Goal: Find specific page/section: Find specific page/section

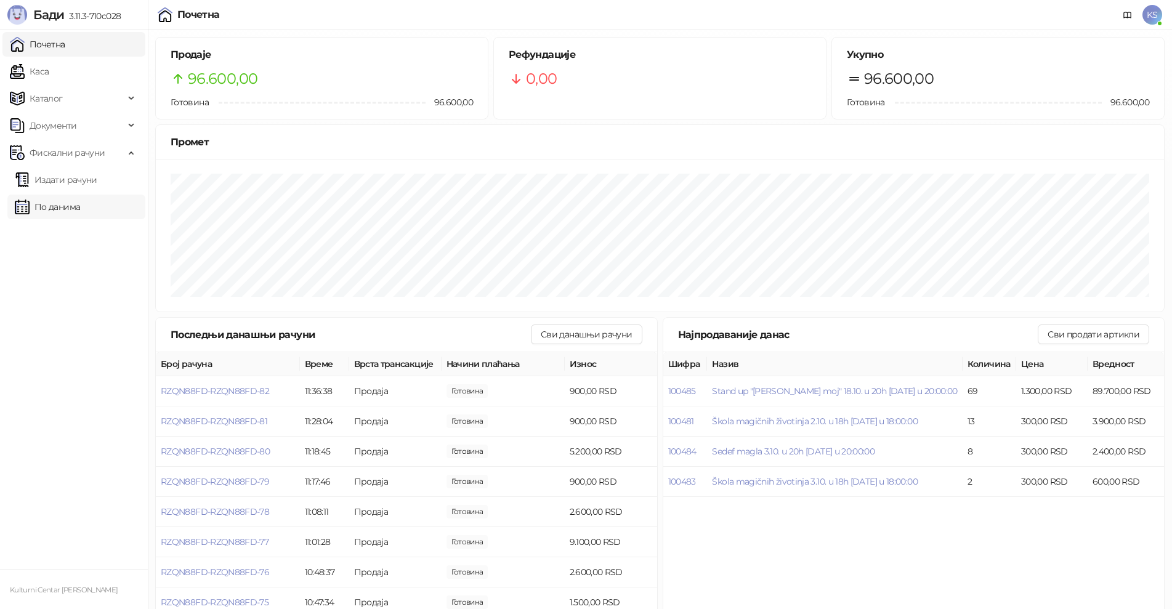
click at [40, 207] on link "По данима" at bounding box center [47, 207] width 65 height 25
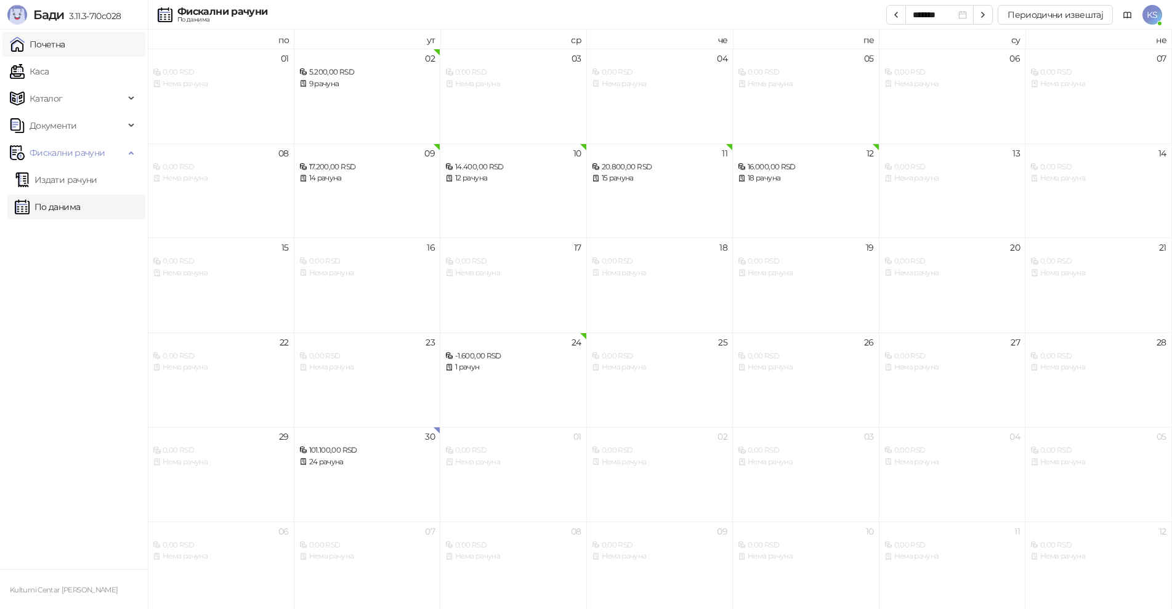
click at [65, 42] on link "Почетна" at bounding box center [37, 44] width 55 height 25
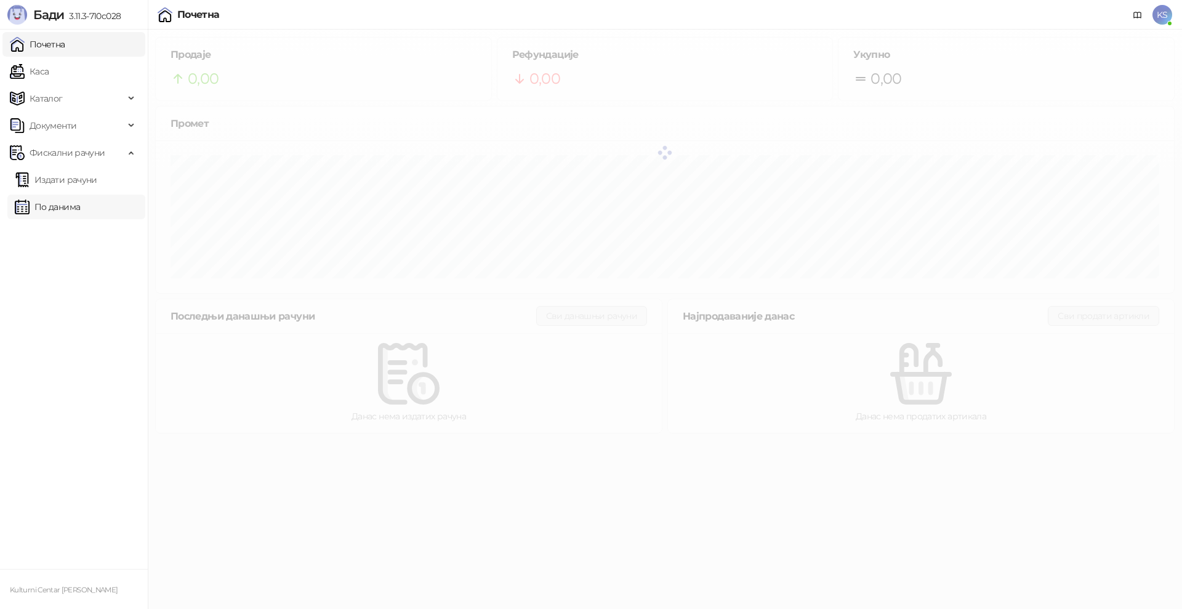
click at [77, 203] on link "По данима" at bounding box center [47, 207] width 65 height 25
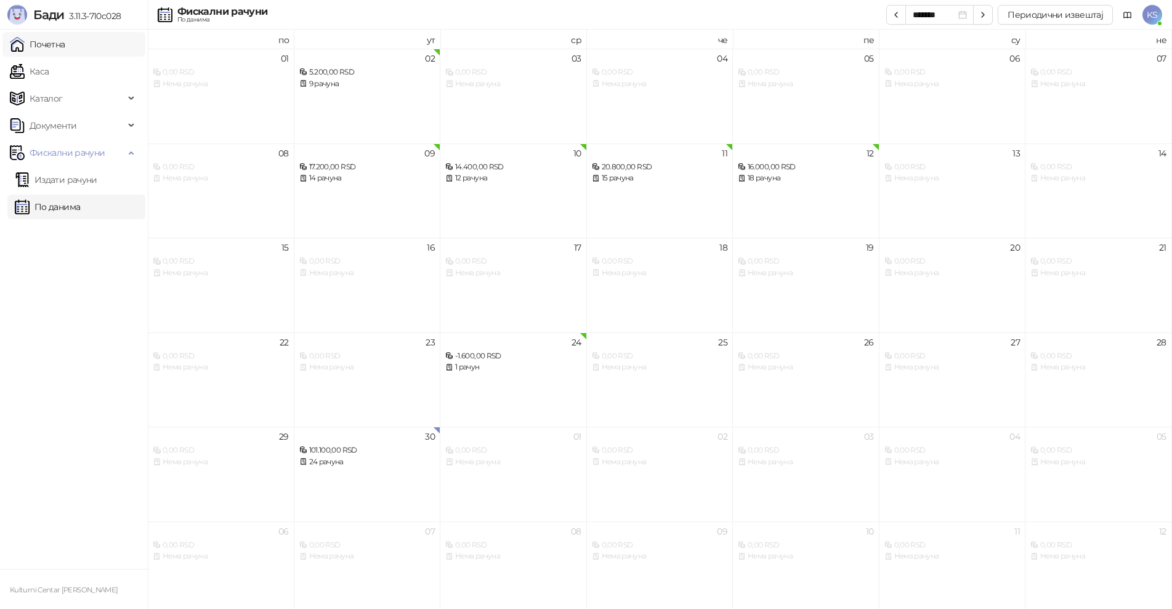
click at [65, 52] on link "Почетна" at bounding box center [37, 44] width 55 height 25
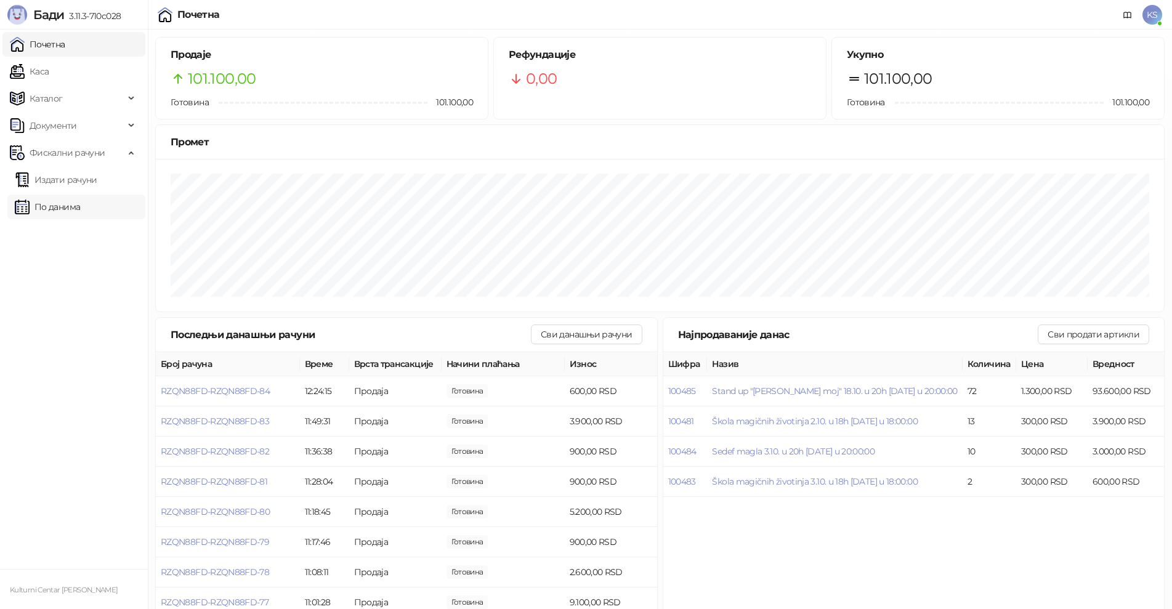
click at [80, 203] on link "По данима" at bounding box center [47, 207] width 65 height 25
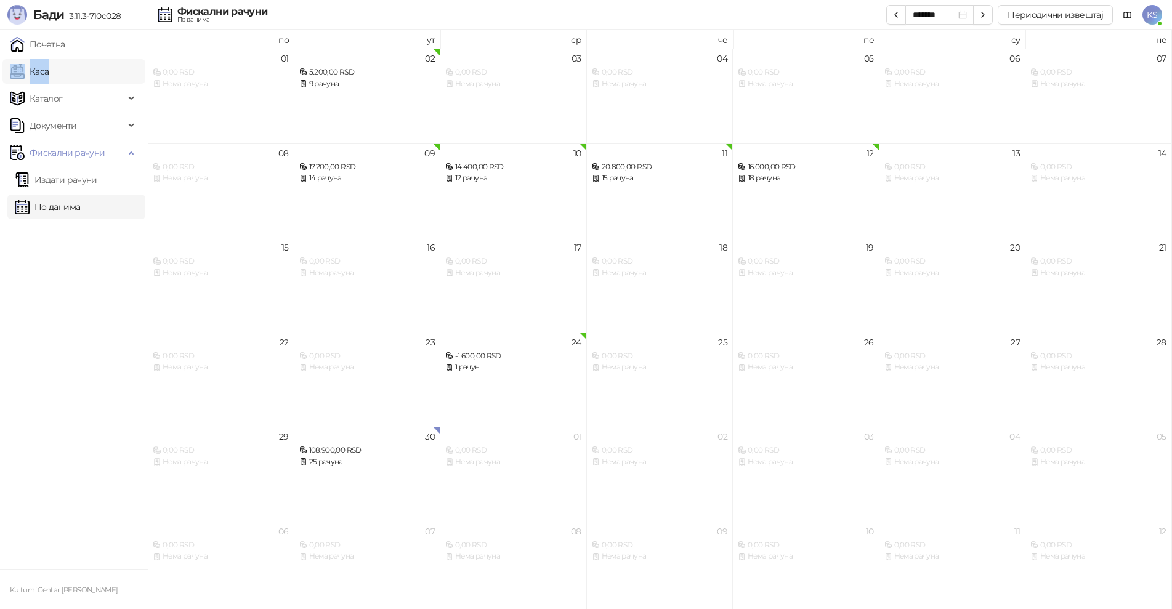
click at [85, 59] on ul "Почетна [PERSON_NAME] Документи Фискални рачуни Издати рачуни По данима" at bounding box center [74, 299] width 148 height 539
click at [65, 47] on link "Почетна" at bounding box center [37, 44] width 55 height 25
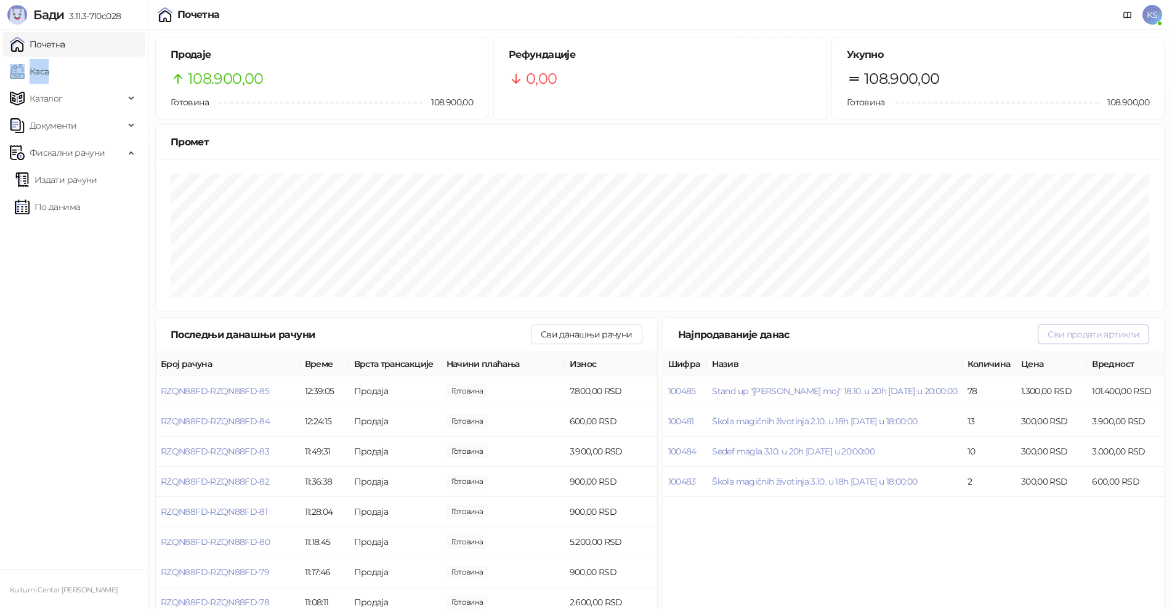
click at [1069, 339] on button "Сви продати артикли" at bounding box center [1092, 334] width 111 height 20
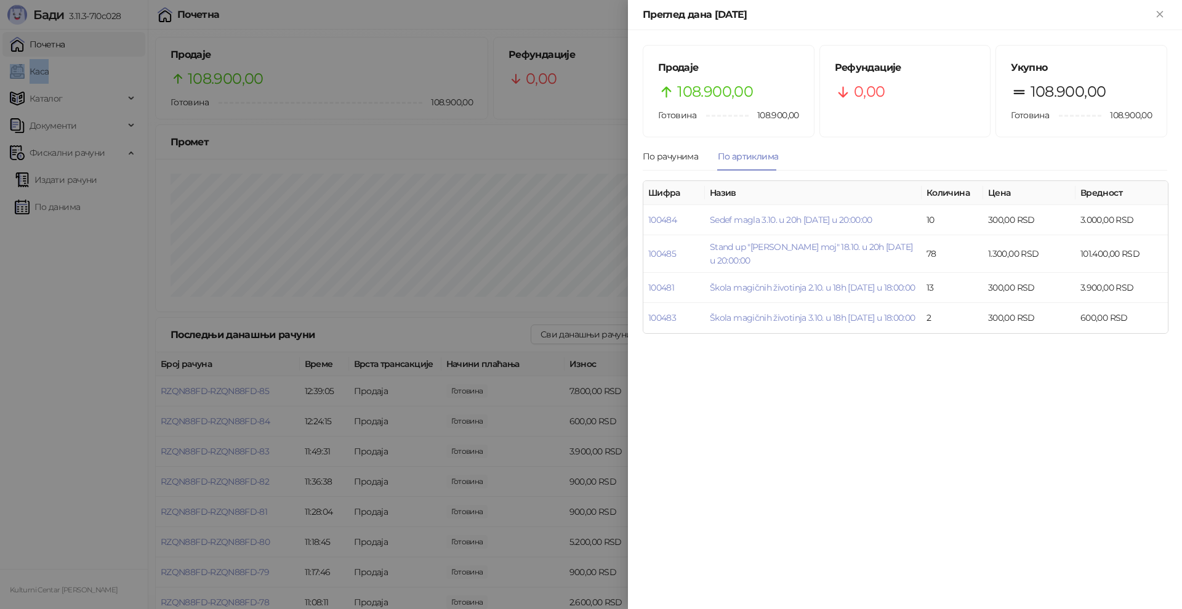
click at [1159, 12] on icon "Close" at bounding box center [1160, 14] width 6 height 6
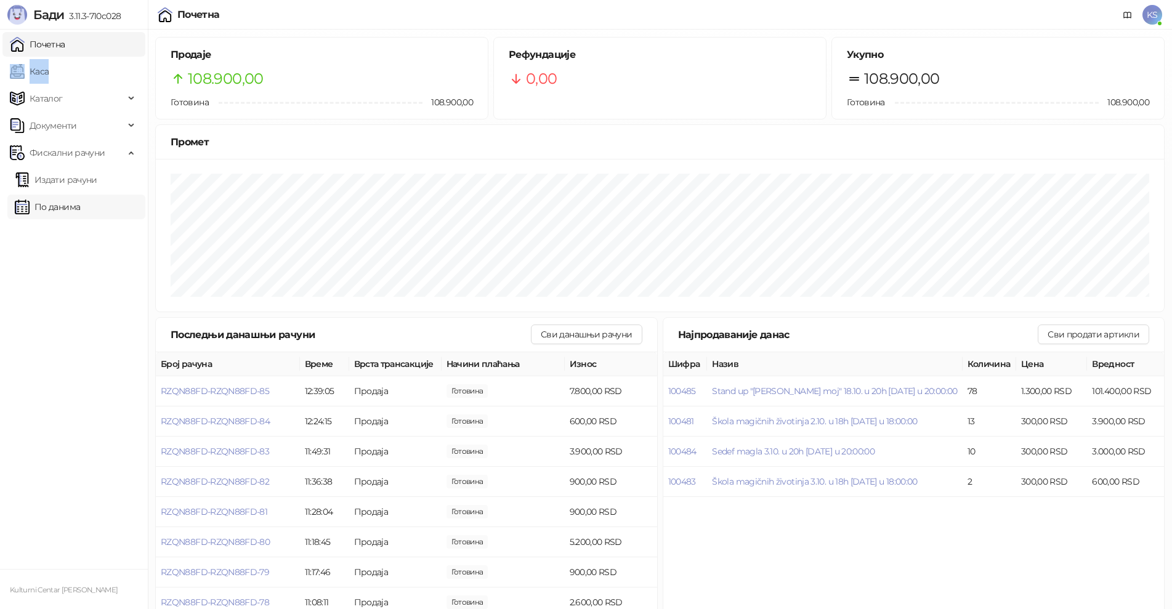
click at [64, 210] on link "По данима" at bounding box center [47, 207] width 65 height 25
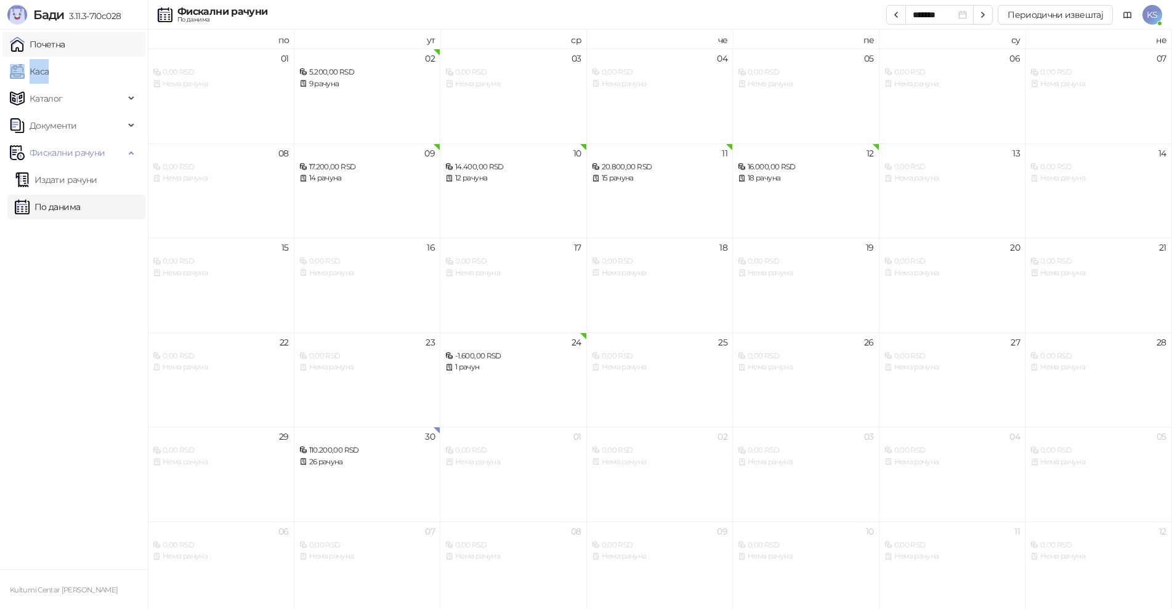
click at [65, 50] on link "Почетна" at bounding box center [37, 44] width 55 height 25
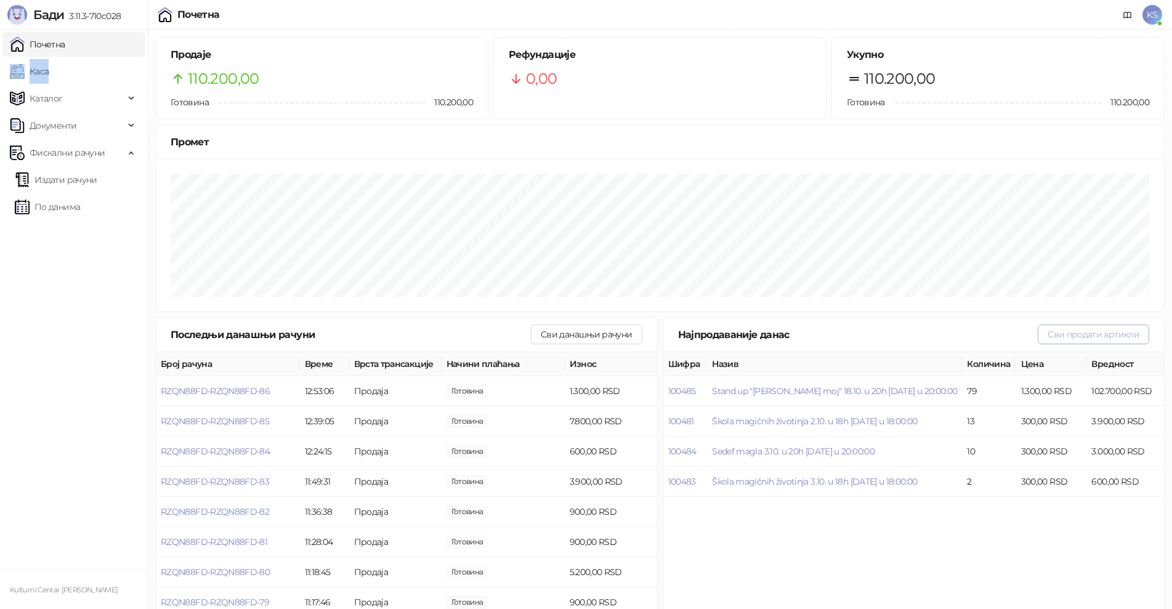
click at [1129, 341] on button "Сви продати артикли" at bounding box center [1092, 334] width 111 height 20
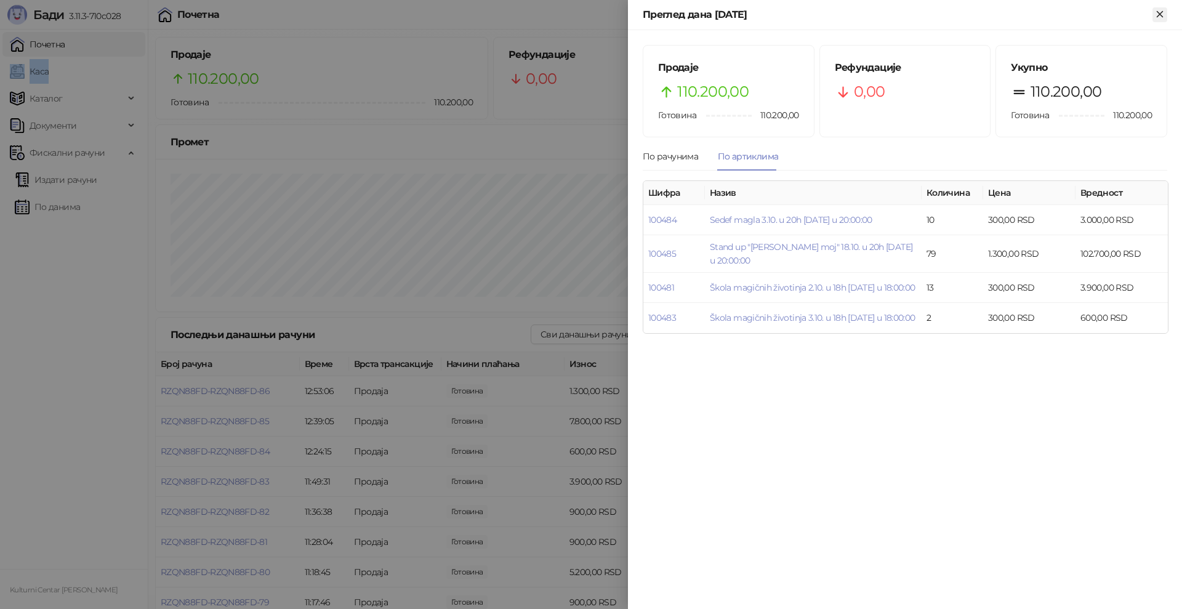
click at [1159, 14] on icon "Close" at bounding box center [1160, 14] width 6 height 6
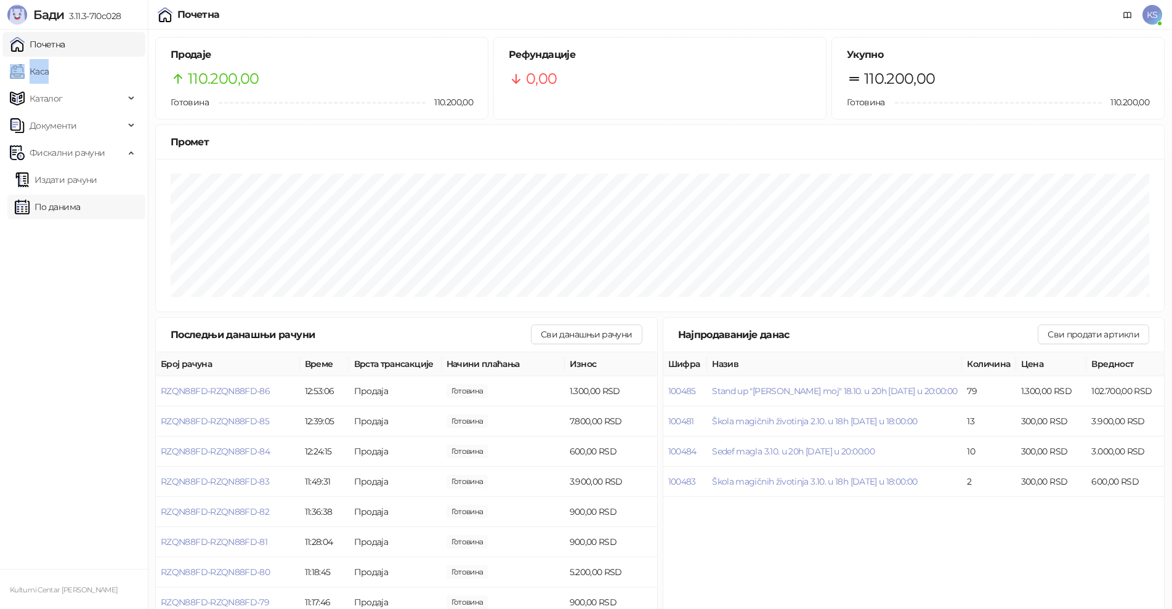
click at [67, 210] on link "По данима" at bounding box center [47, 207] width 65 height 25
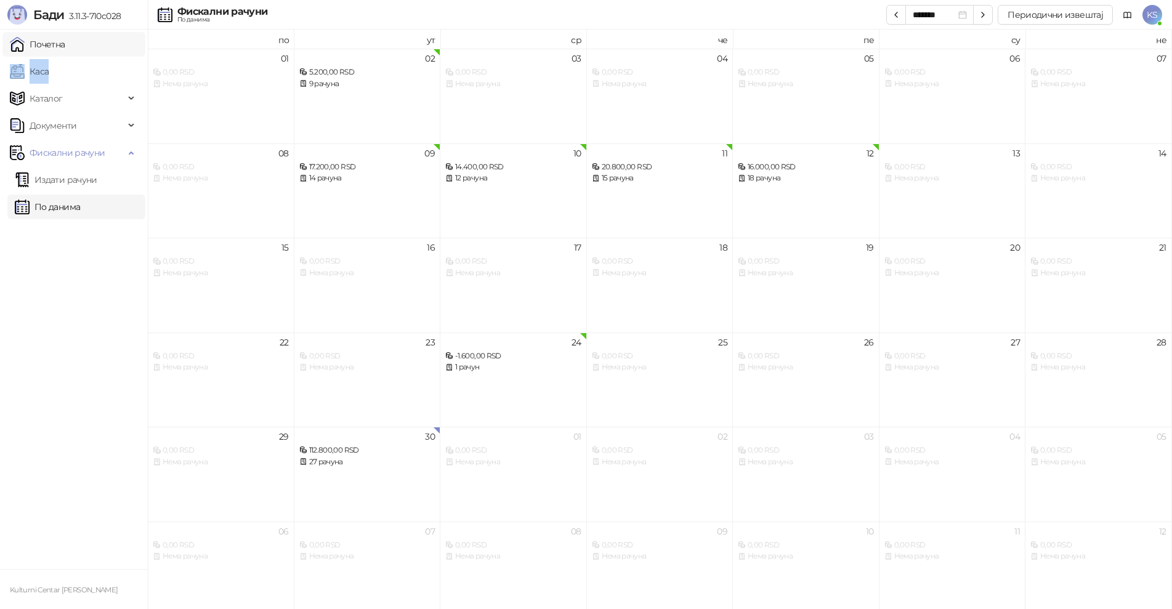
click at [65, 49] on link "Почетна" at bounding box center [37, 44] width 55 height 25
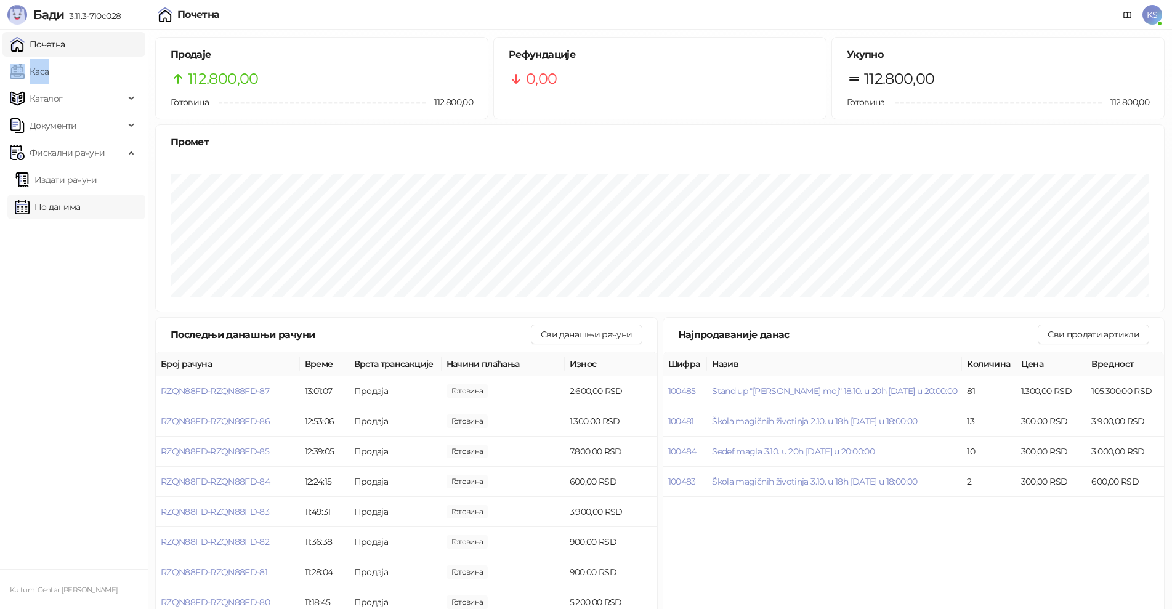
click at [73, 212] on link "По данима" at bounding box center [47, 207] width 65 height 25
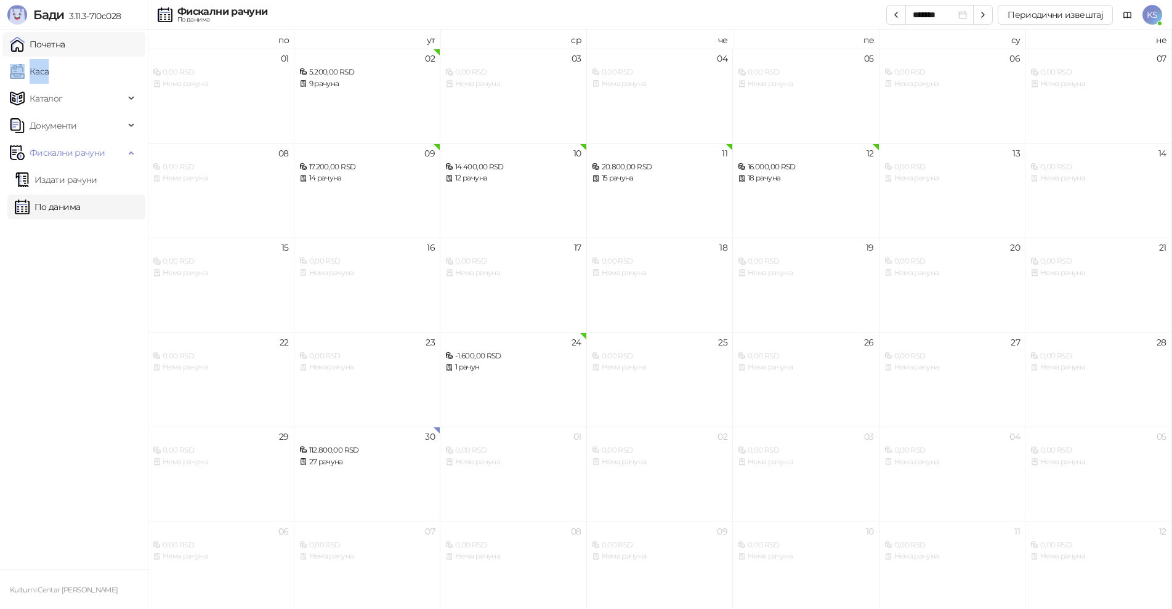
click at [65, 54] on link "Почетна" at bounding box center [37, 44] width 55 height 25
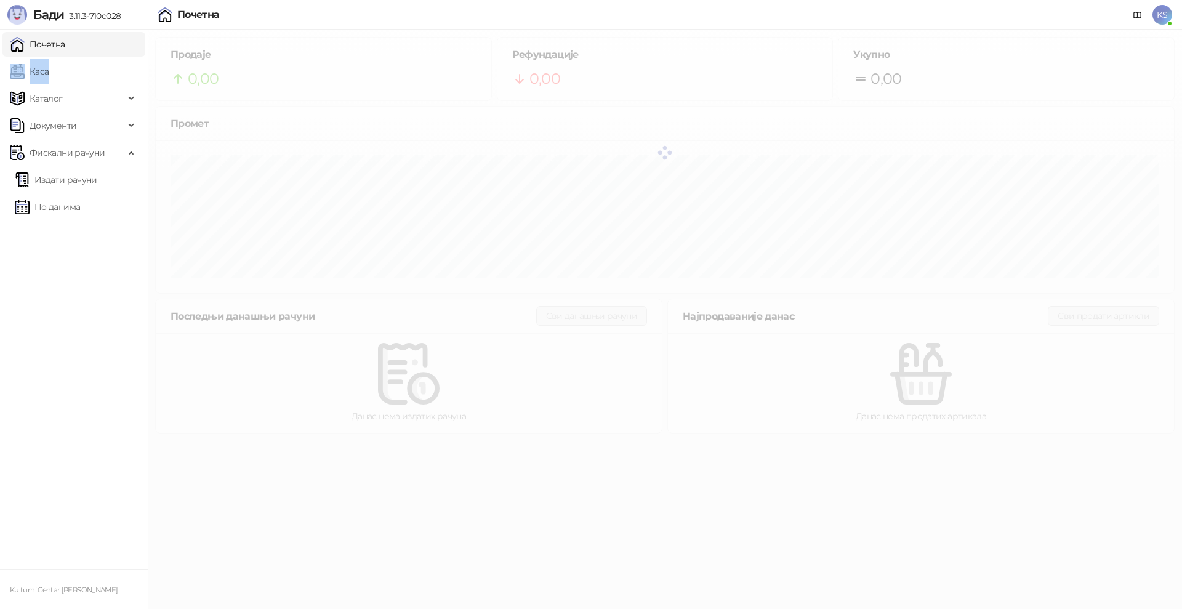
click at [65, 44] on link "Почетна" at bounding box center [37, 44] width 55 height 25
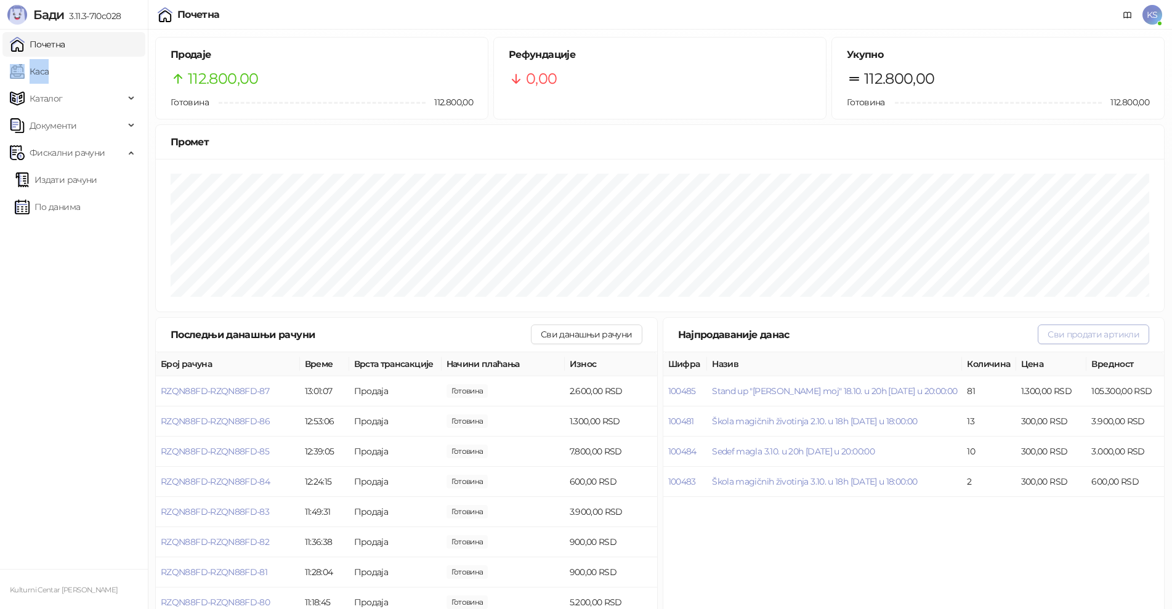
click at [1106, 331] on button "Сви продати артикли" at bounding box center [1092, 334] width 111 height 20
